Goal: Entertainment & Leisure: Consume media (video, audio)

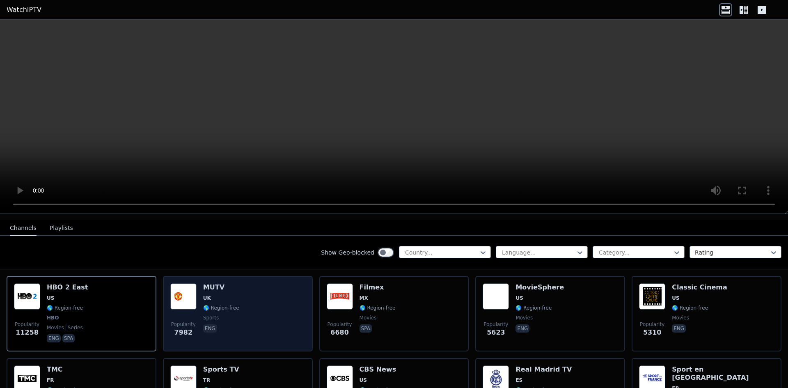
scroll to position [82, 0]
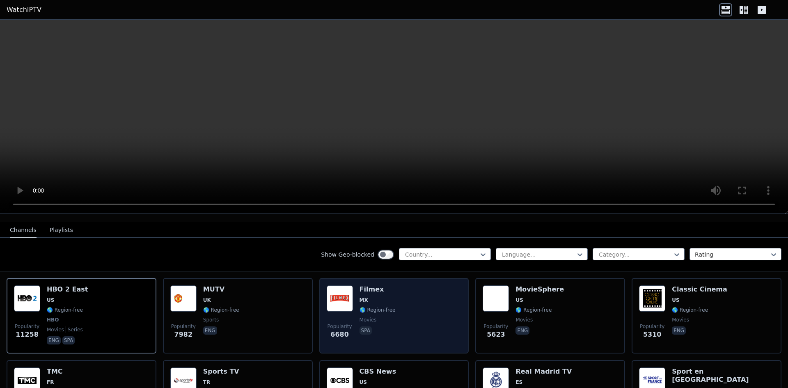
click at [341, 295] on img at bounding box center [340, 298] width 26 height 26
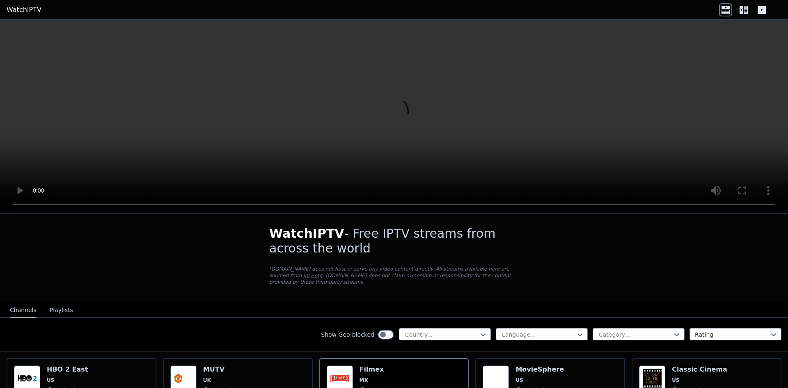
scroll to position [0, 0]
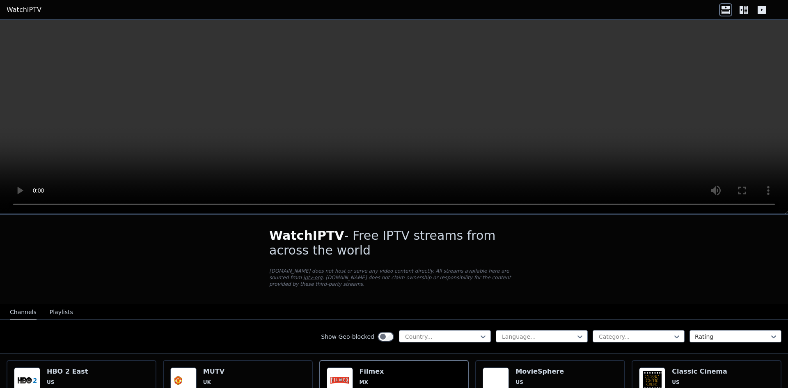
click at [18, 11] on link "WatchIPTV" at bounding box center [24, 10] width 35 height 10
click at [740, 7] on icon at bounding box center [741, 10] width 4 height 8
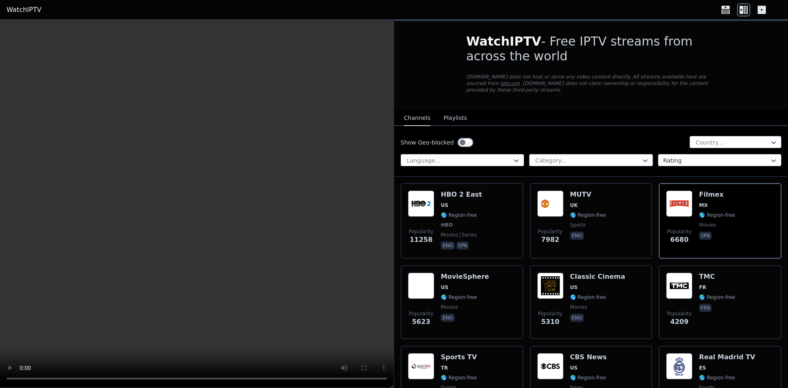
click at [448, 111] on button "Playlists" at bounding box center [455, 118] width 23 height 16
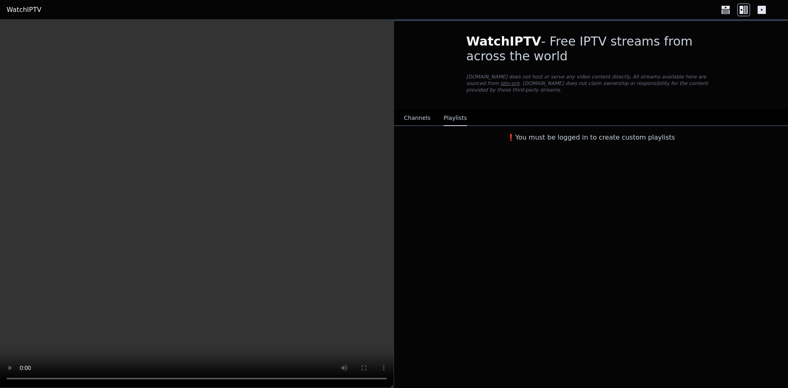
click at [407, 110] on button "Channels" at bounding box center [417, 118] width 27 height 16
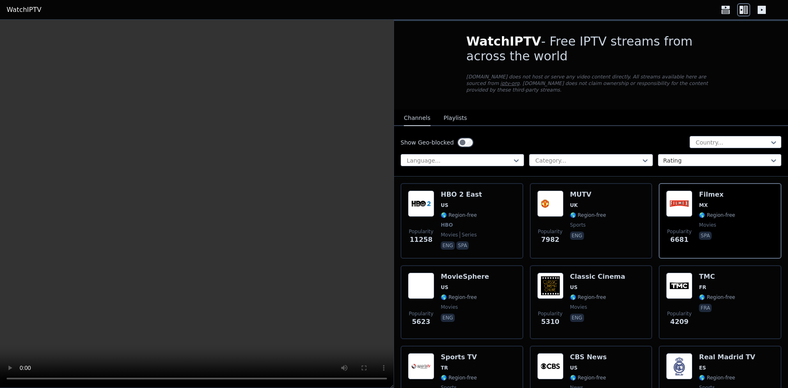
click at [458, 111] on button "Playlists" at bounding box center [455, 118] width 23 height 16
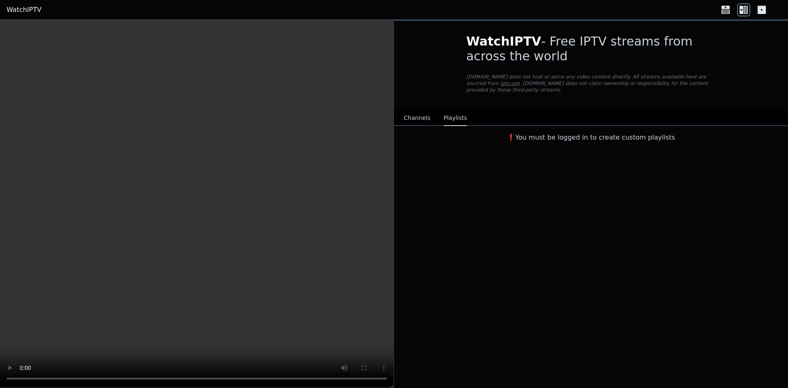
click at [418, 111] on button "Channels" at bounding box center [417, 118] width 27 height 16
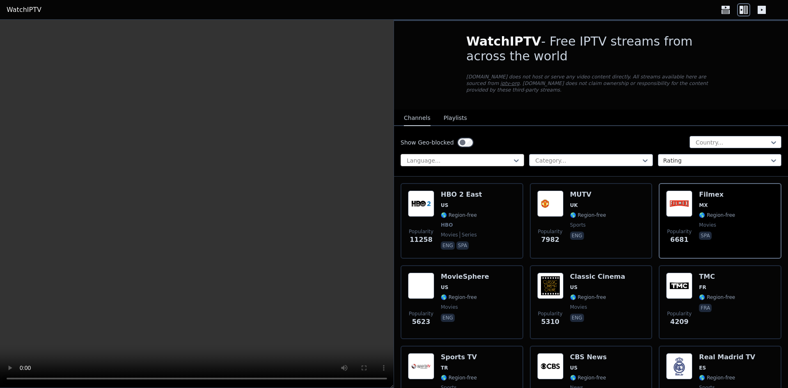
click at [498, 158] on div "Language..." at bounding box center [463, 160] width 124 height 12
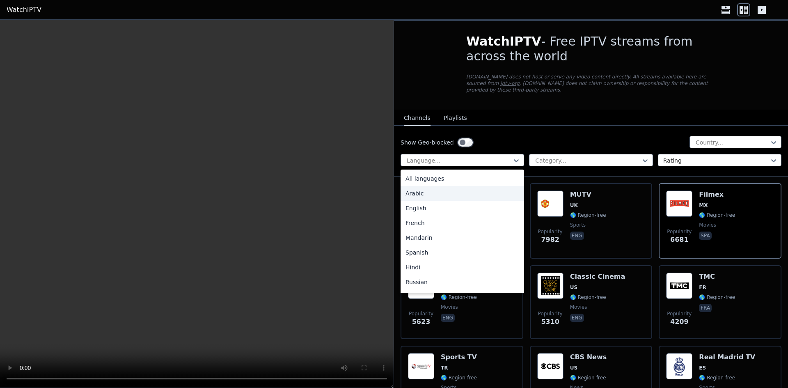
click at [474, 188] on div "Arabic" at bounding box center [463, 193] width 124 height 15
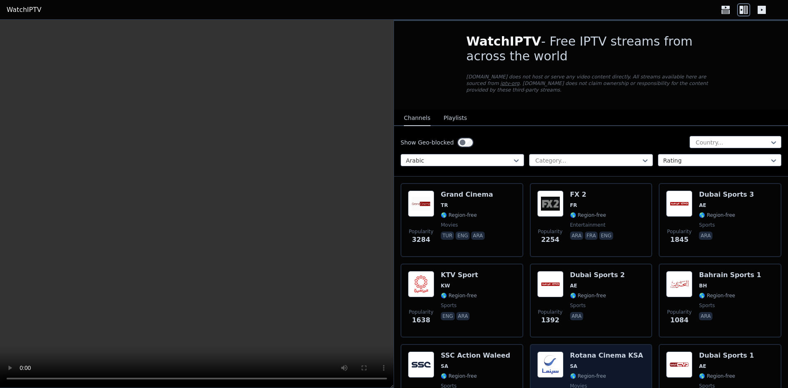
click at [576, 351] on h6 "Rotana Cinema KSA" at bounding box center [606, 355] width 73 height 8
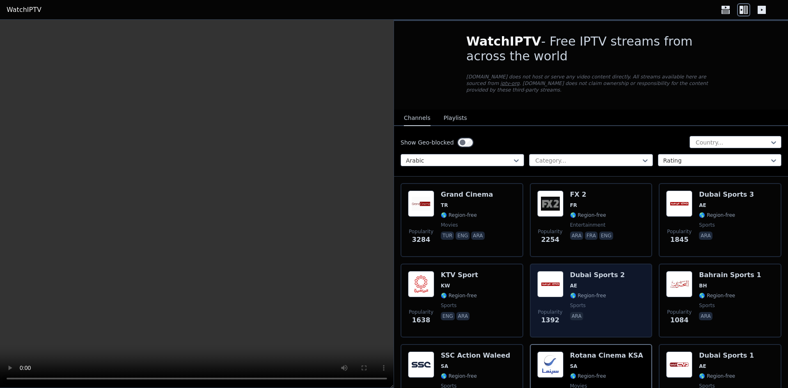
click at [604, 292] on span "🌎 Region-free" at bounding box center [597, 295] width 55 height 7
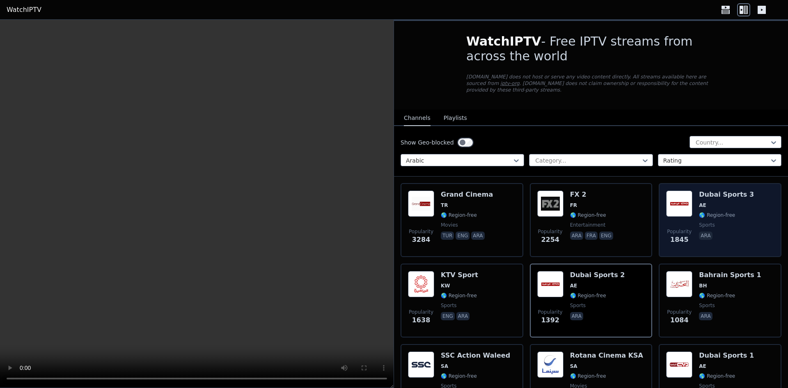
click at [676, 211] on div "Popularity 1845" at bounding box center [679, 219] width 26 height 59
click at [673, 210] on div "Popularity 1845" at bounding box center [679, 219] width 26 height 59
click at [676, 208] on img at bounding box center [679, 203] width 26 height 26
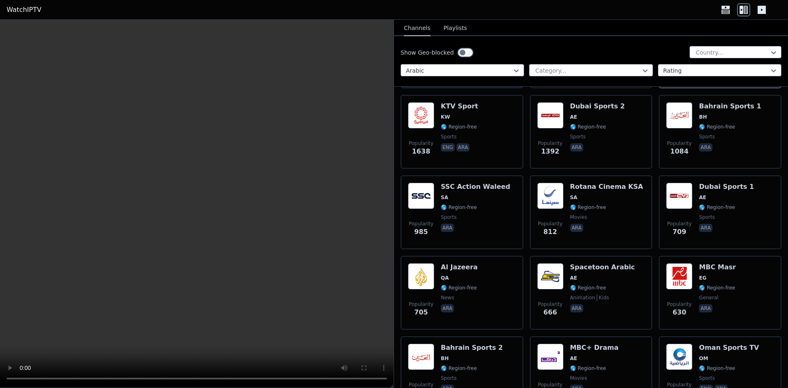
scroll to position [41, 0]
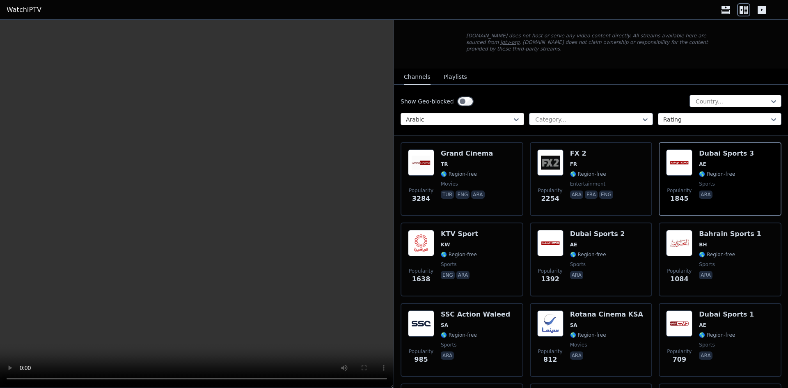
click at [456, 113] on div "Arabic" at bounding box center [463, 119] width 124 height 12
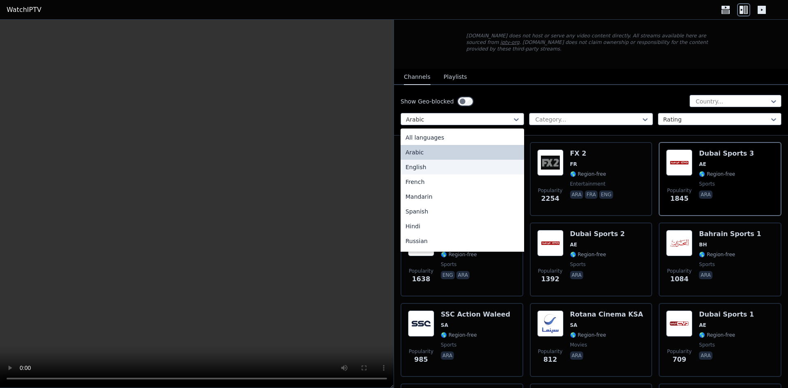
click at [422, 160] on div "English" at bounding box center [463, 167] width 124 height 15
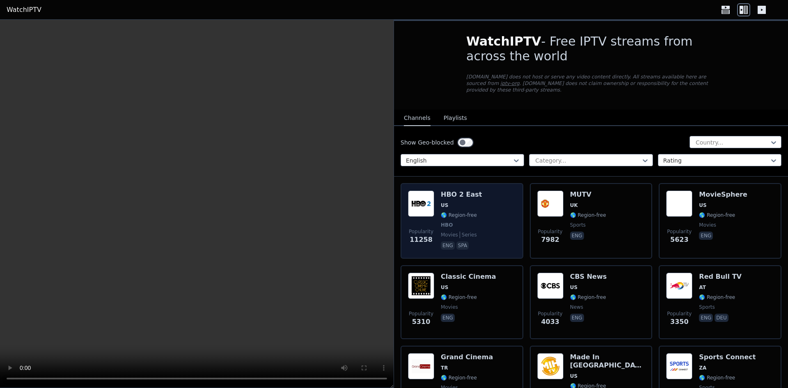
click at [483, 203] on div "Popularity 11258 HBO 2 East US 🌎 Region-free HBO movies series eng spa" at bounding box center [462, 220] width 108 height 61
click at [505, 183] on div "Popularity 11258 HBO 2 East US 🌎 Region-free HBO movies series eng spa" at bounding box center [462, 221] width 123 height 76
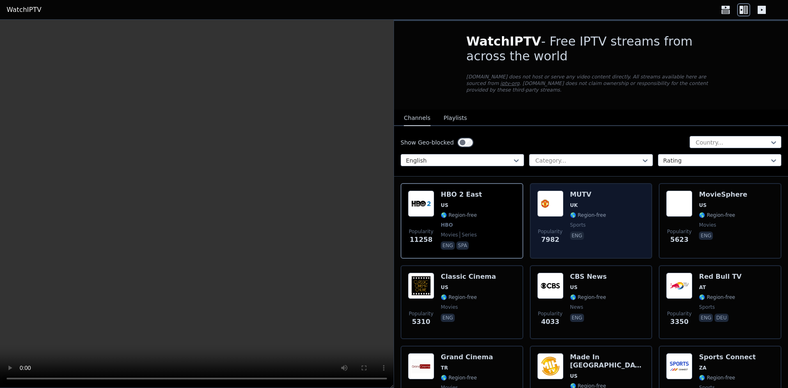
click at [575, 202] on span "UK" at bounding box center [588, 205] width 36 height 7
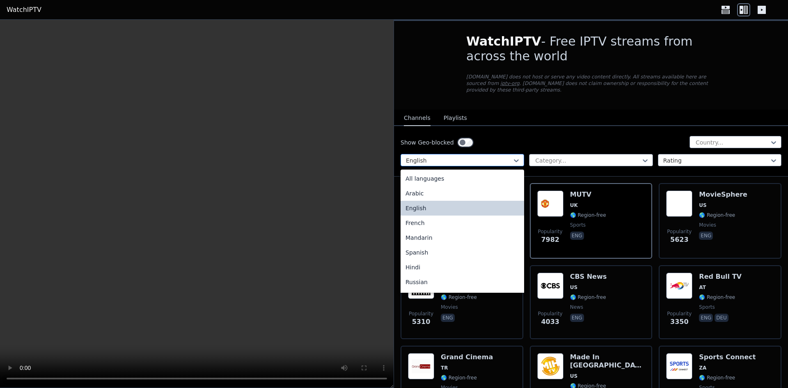
click at [503, 157] on div at bounding box center [459, 160] width 106 height 8
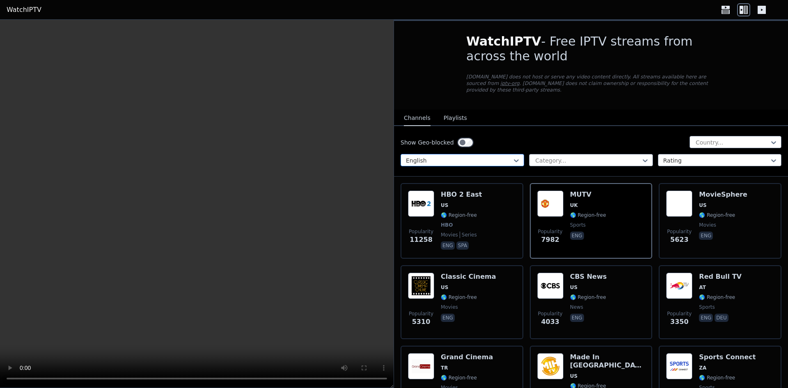
click at [503, 157] on div at bounding box center [459, 160] width 106 height 8
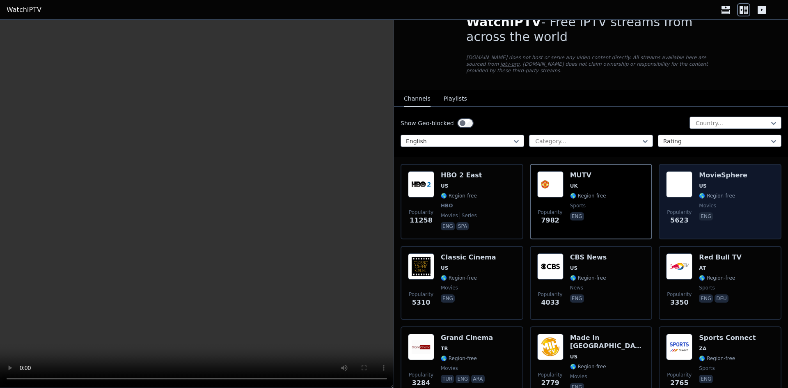
scroll to position [82, 0]
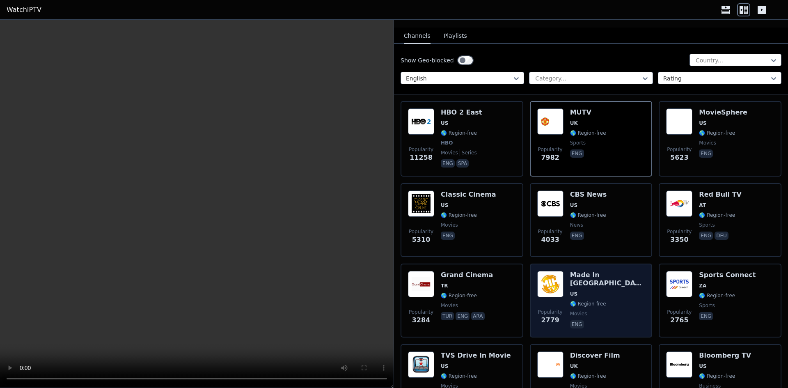
click at [604, 291] on span "US" at bounding box center [607, 294] width 75 height 7
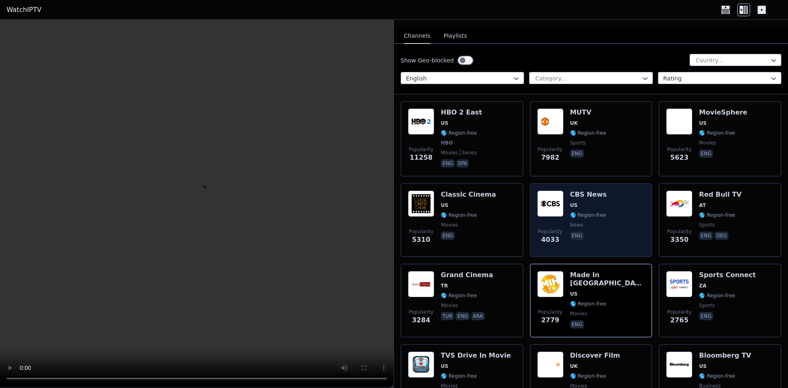
click at [597, 195] on div "CBS News US 🌎 Region-free news eng" at bounding box center [588, 219] width 37 height 59
click at [596, 202] on span "US" at bounding box center [588, 205] width 37 height 7
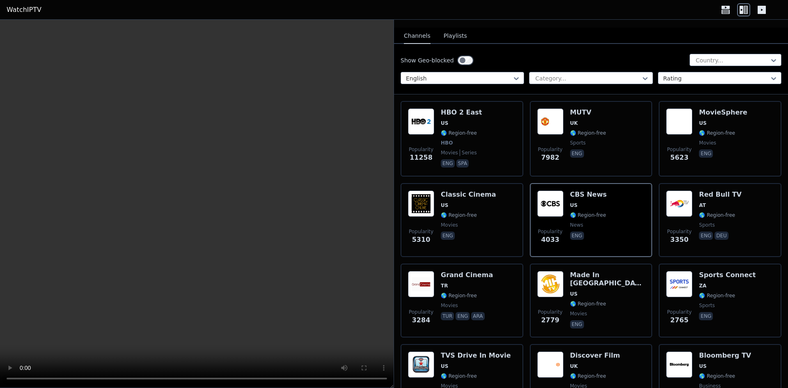
click at [331, 222] on video at bounding box center [197, 204] width 394 height 368
click at [158, 188] on video at bounding box center [197, 204] width 394 height 368
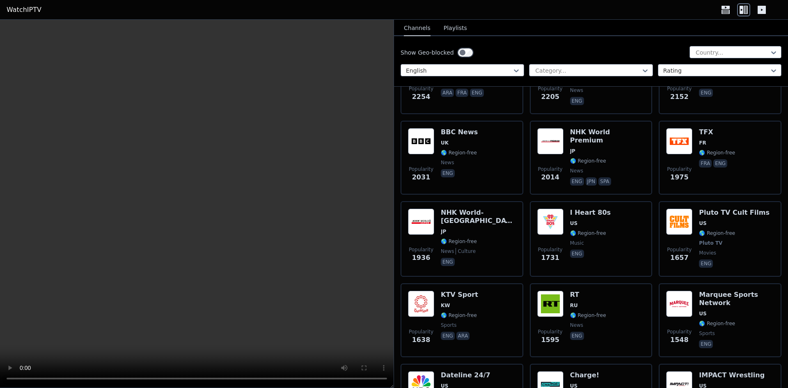
scroll to position [575, 0]
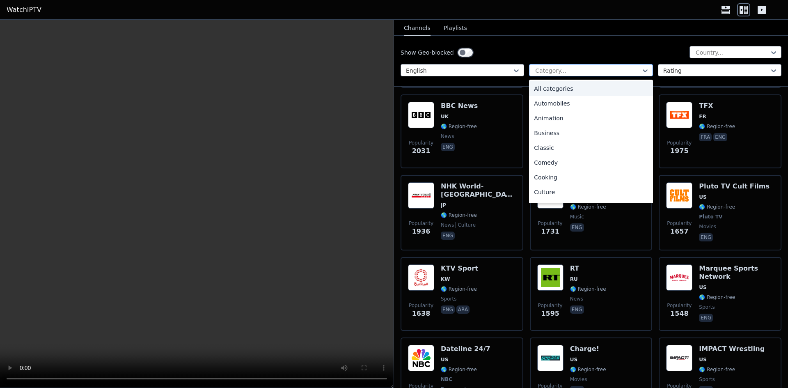
click at [556, 66] on div "Category..." at bounding box center [591, 70] width 124 height 12
click at [554, 193] on div "Sports" at bounding box center [591, 197] width 124 height 15
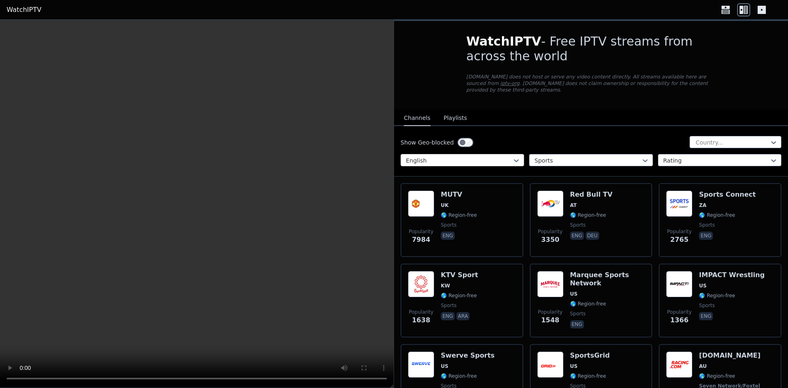
click at [483, 156] on div at bounding box center [459, 160] width 106 height 8
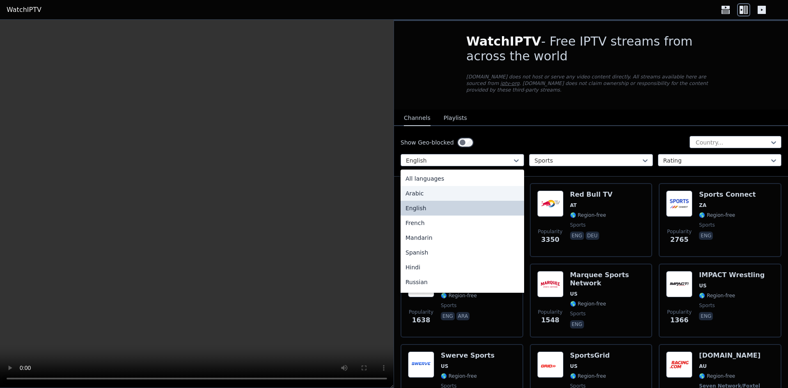
click at [427, 186] on div "Arabic" at bounding box center [463, 193] width 124 height 15
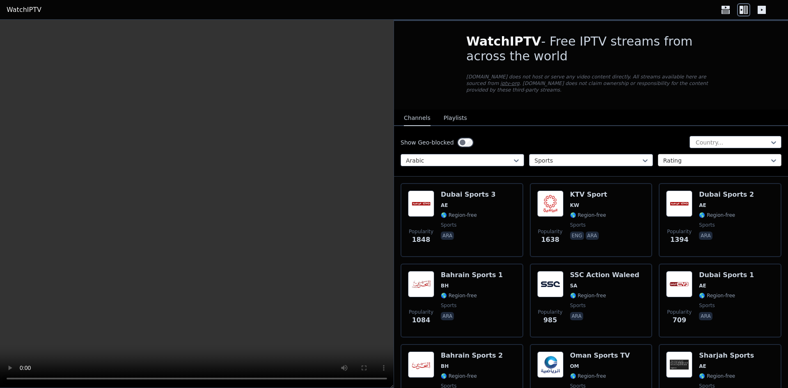
click at [667, 158] on div at bounding box center [716, 160] width 106 height 8
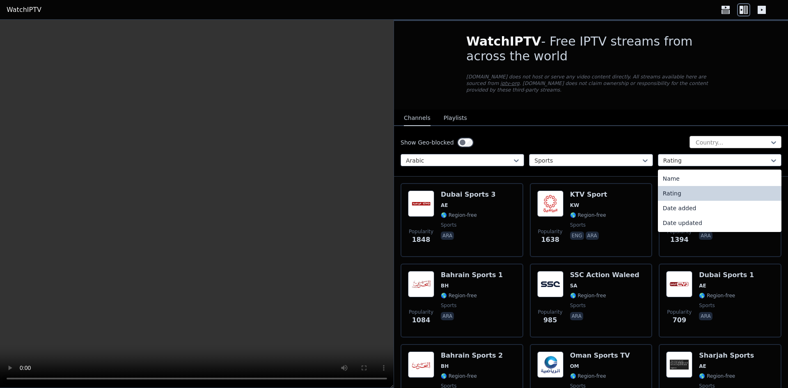
click at [702, 136] on div "Country..." at bounding box center [735, 142] width 92 height 12
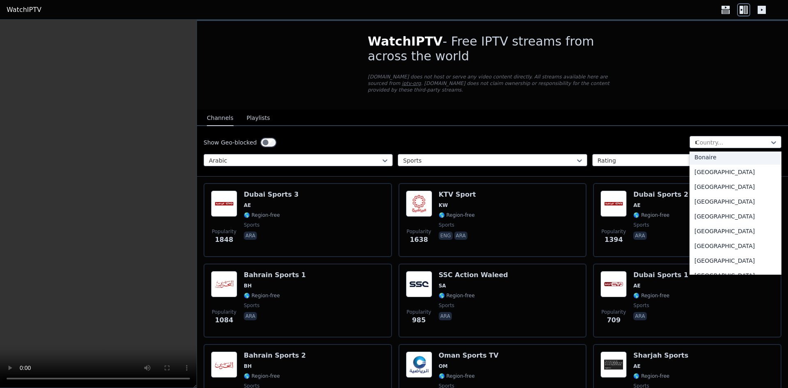
scroll to position [28, 0]
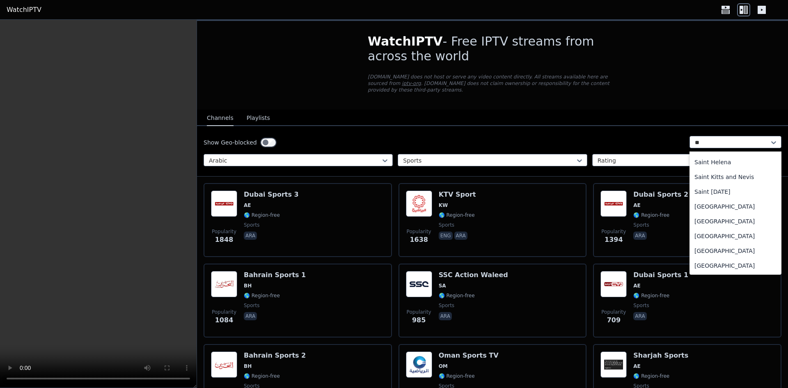
type input "***"
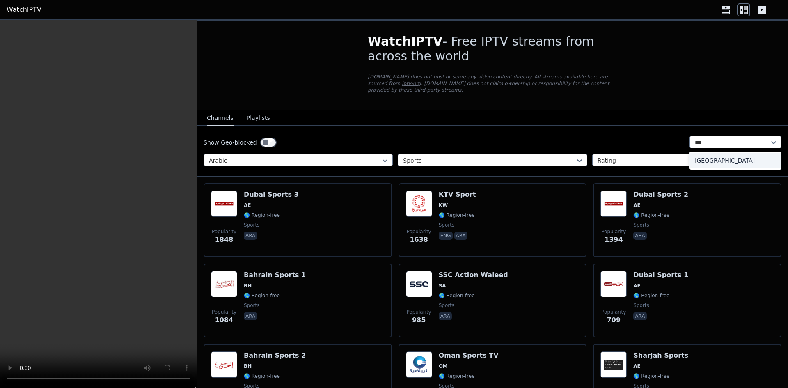
click at [705, 153] on div "[GEOGRAPHIC_DATA]" at bounding box center [735, 160] width 92 height 15
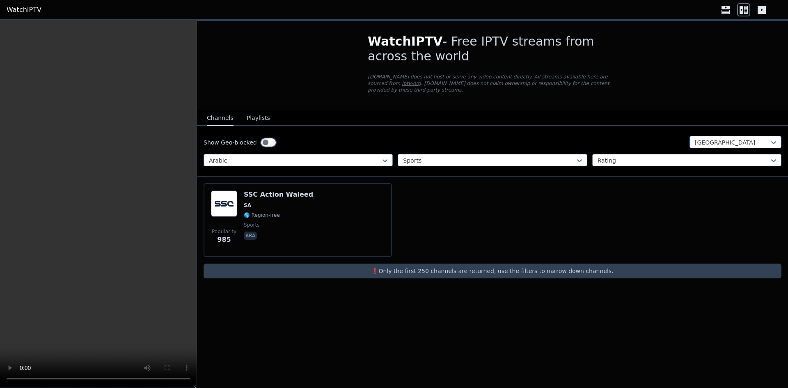
click at [728, 138] on div at bounding box center [732, 142] width 75 height 8
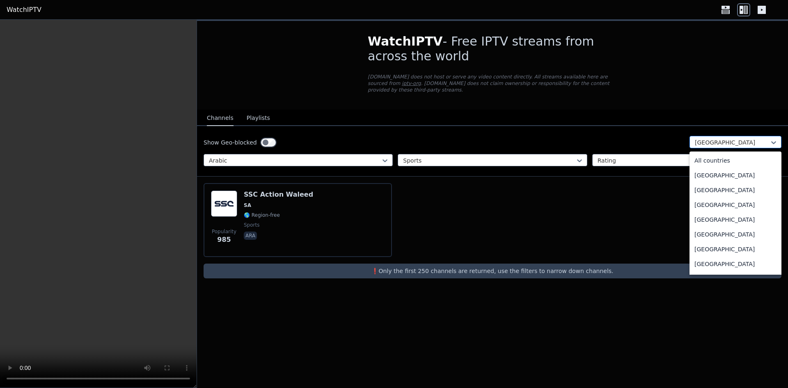
scroll to position [2300, 0]
click at [624, 156] on div at bounding box center [683, 160] width 172 height 8
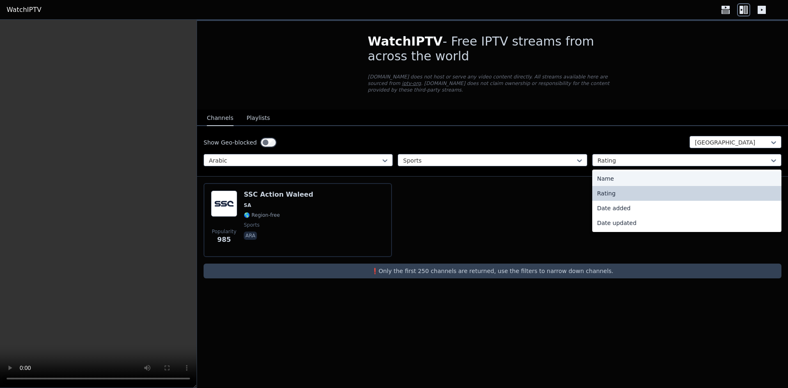
click at [623, 171] on div "Name" at bounding box center [686, 178] width 189 height 15
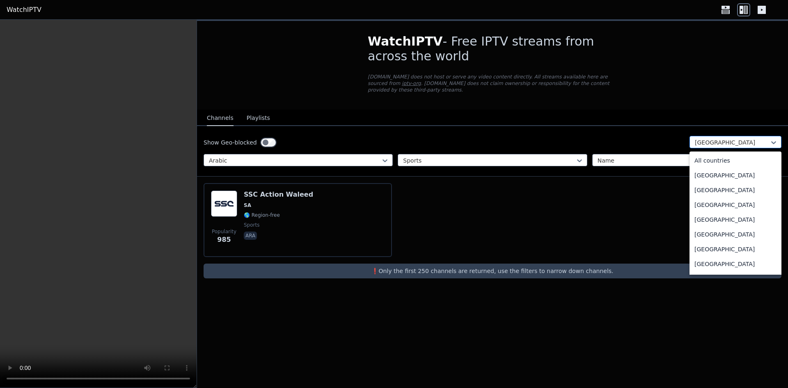
click at [706, 138] on div at bounding box center [732, 142] width 75 height 8
click at [718, 153] on div "All countries" at bounding box center [735, 160] width 92 height 15
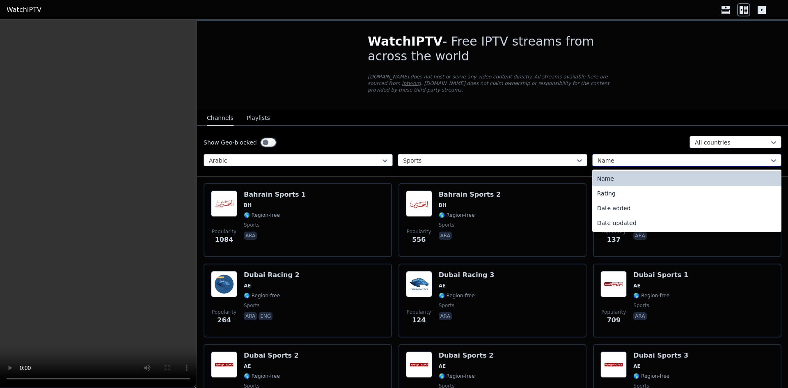
click at [619, 156] on div at bounding box center [683, 160] width 172 height 8
click at [611, 186] on div "Rating" at bounding box center [686, 193] width 189 height 15
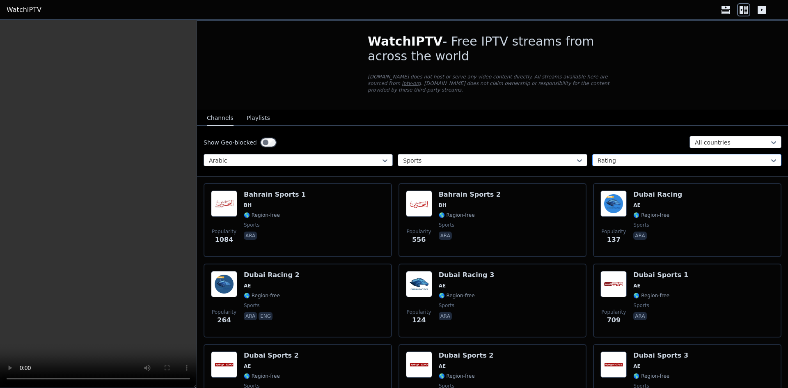
click at [614, 156] on div at bounding box center [683, 160] width 172 height 8
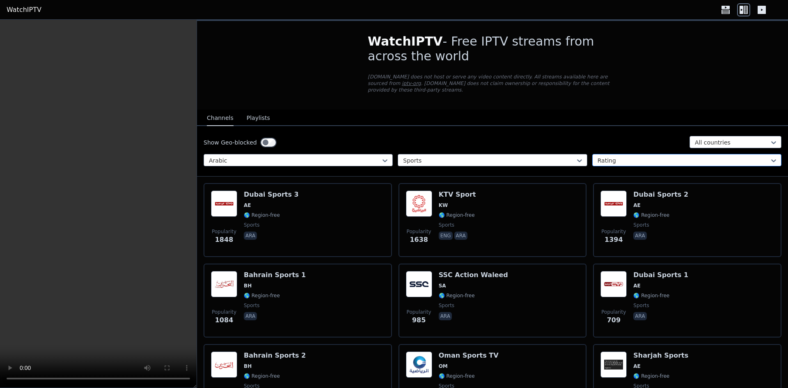
click at [614, 156] on div at bounding box center [683, 160] width 172 height 8
click at [636, 156] on div at bounding box center [683, 160] width 172 height 8
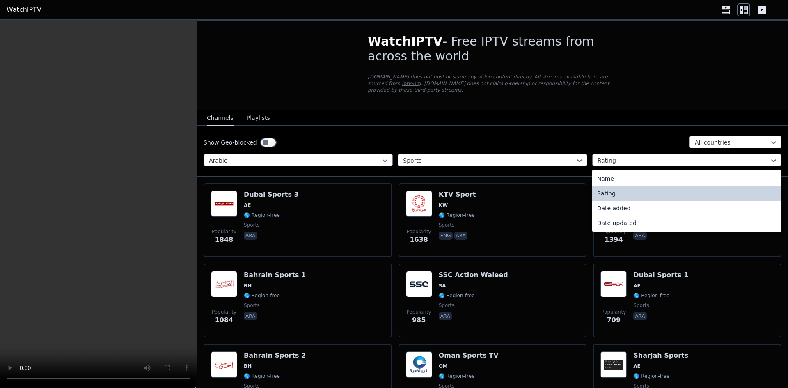
click at [713, 138] on div at bounding box center [732, 142] width 75 height 8
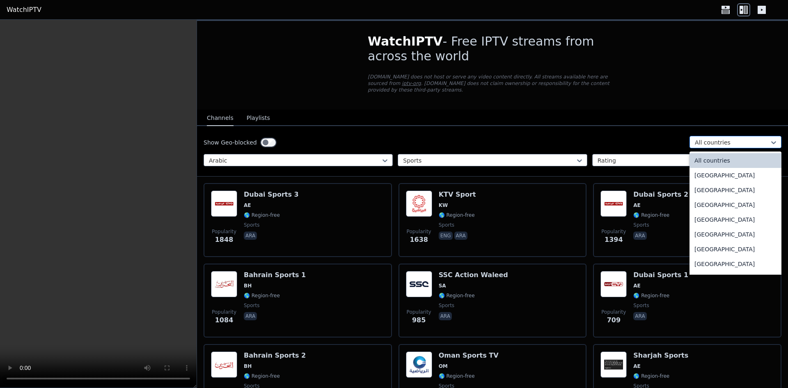
type input "*"
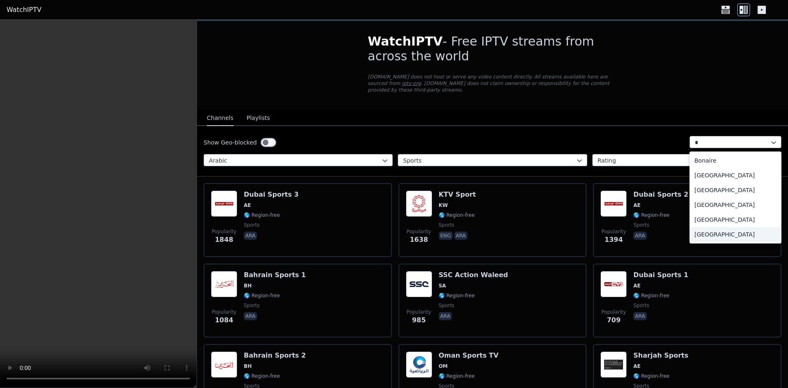
click at [696, 227] on div "[GEOGRAPHIC_DATA]" at bounding box center [735, 234] width 92 height 15
